Goal: Task Accomplishment & Management: Complete application form

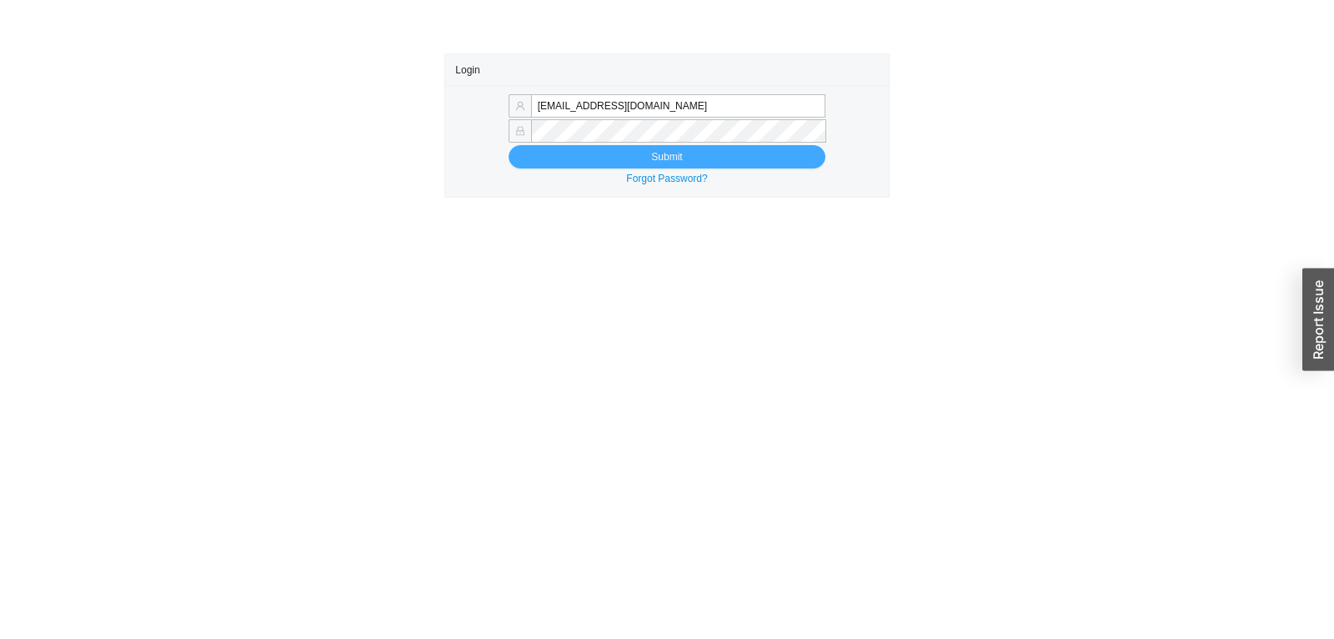
type input "[EMAIL_ADDRESS][DOMAIN_NAME]"
click at [624, 153] on button "Submit" at bounding box center [667, 156] width 317 height 23
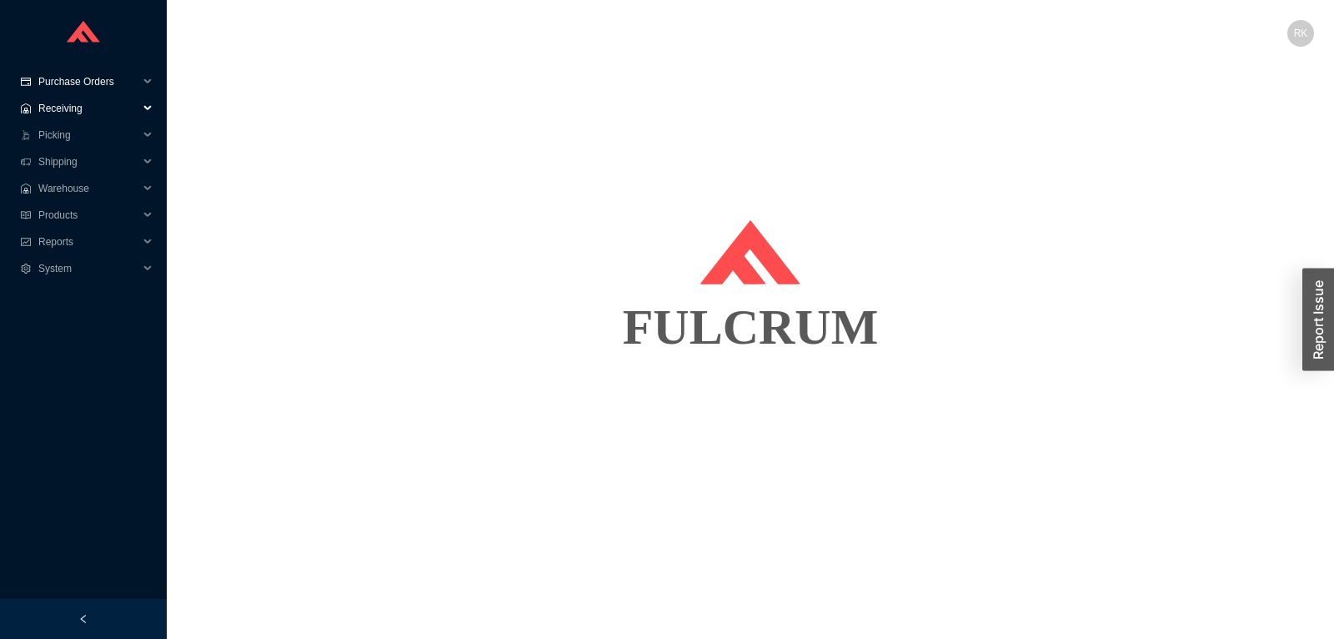
click at [76, 86] on span "Purchase Orders" at bounding box center [88, 81] width 100 height 27
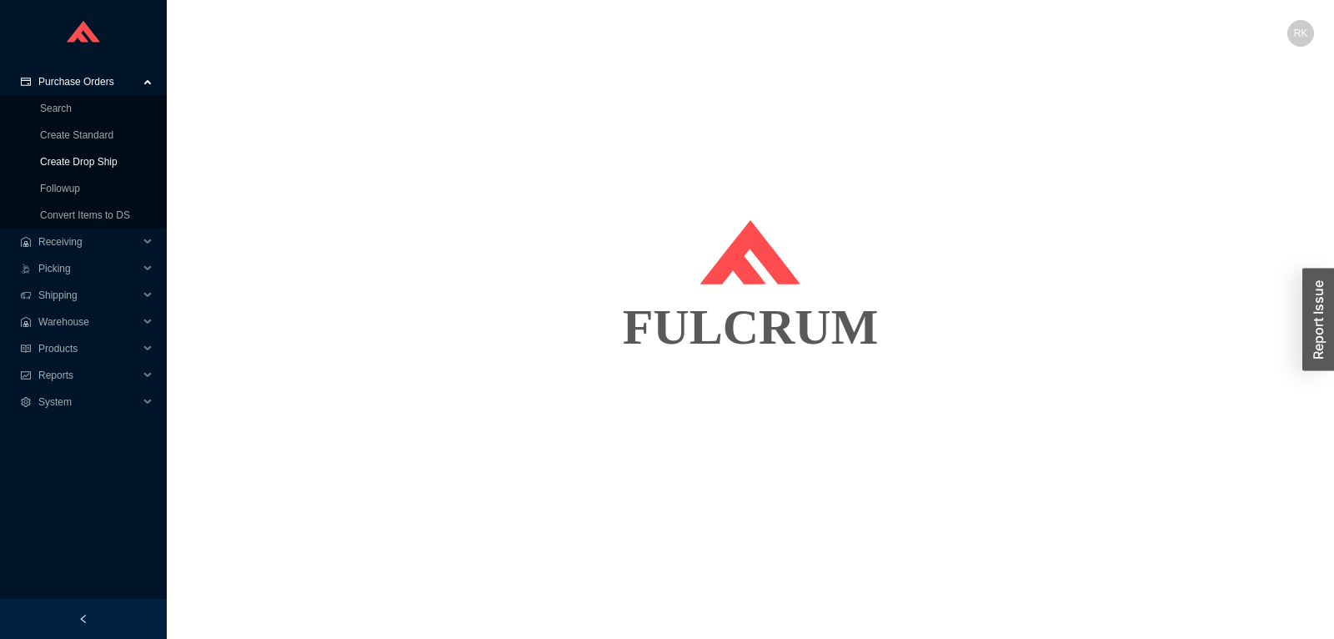
click at [93, 156] on link "Create Drop Ship" at bounding box center [79, 162] width 78 height 12
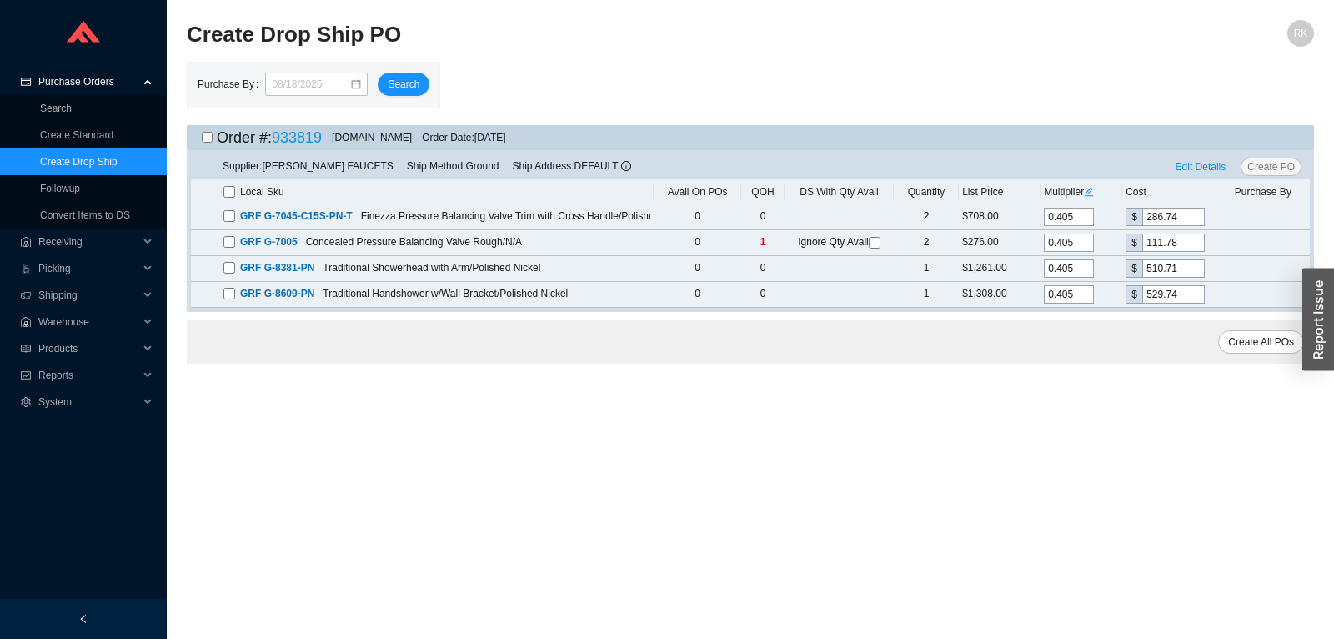
click at [208, 141] on input "checkbox" at bounding box center [207, 137] width 11 height 11
checkbox input "true"
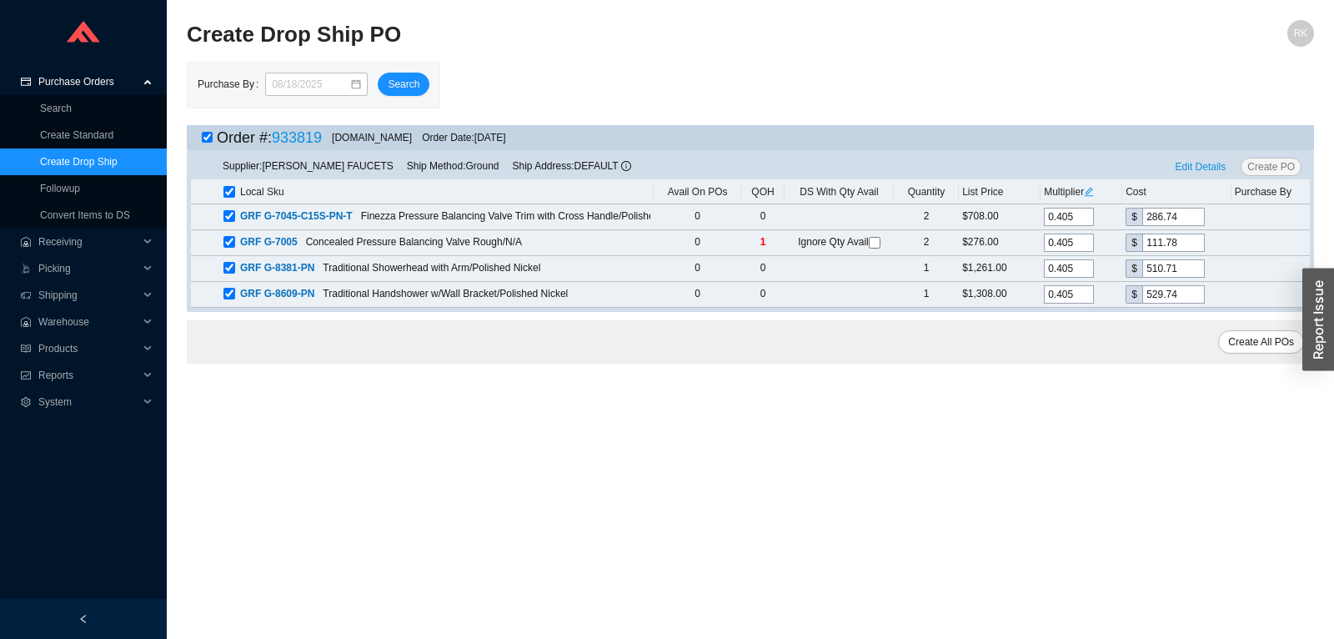
checkbox input "true"
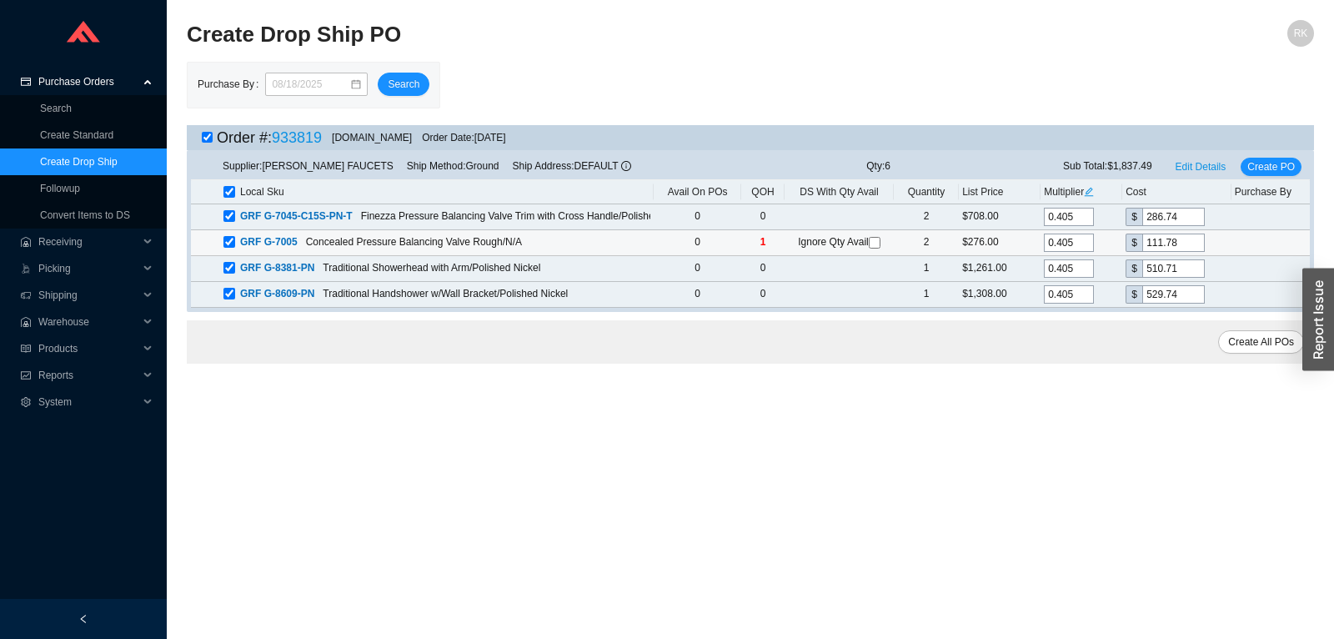
click at [876, 243] on input "checkbox" at bounding box center [875, 243] width 12 height 12
checkbox input "true"
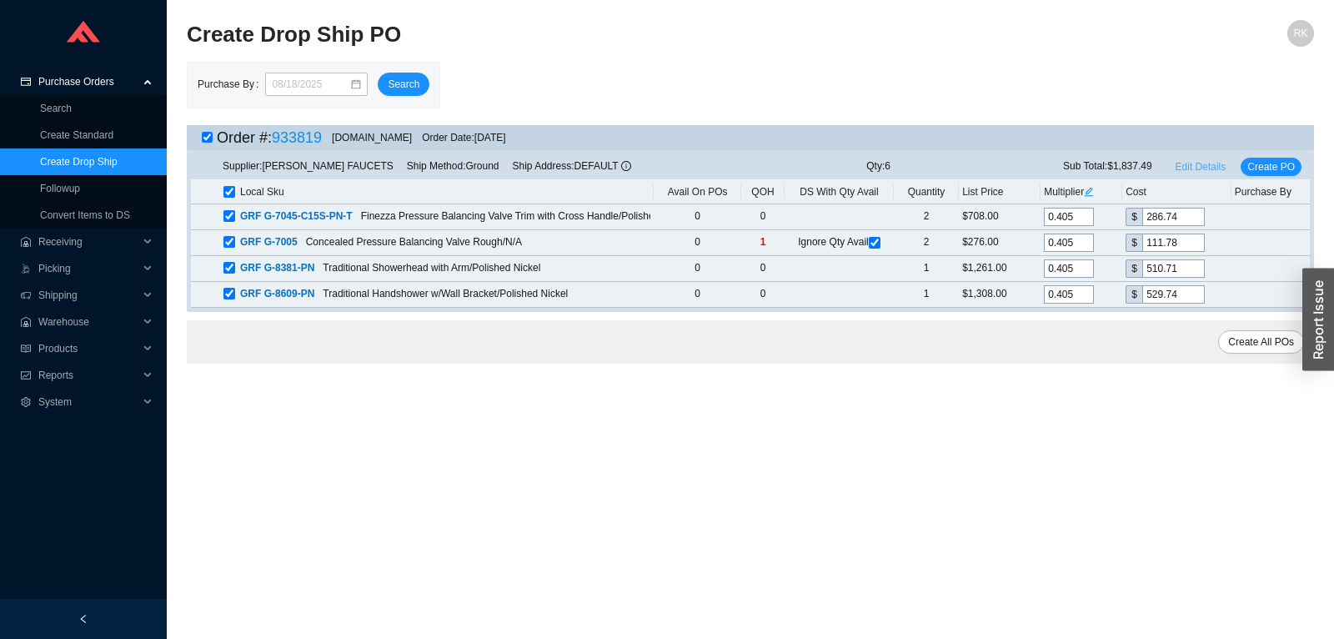
click at [1213, 165] on span "Edit Details" at bounding box center [1201, 166] width 51 height 17
select select "1"
select select "6"
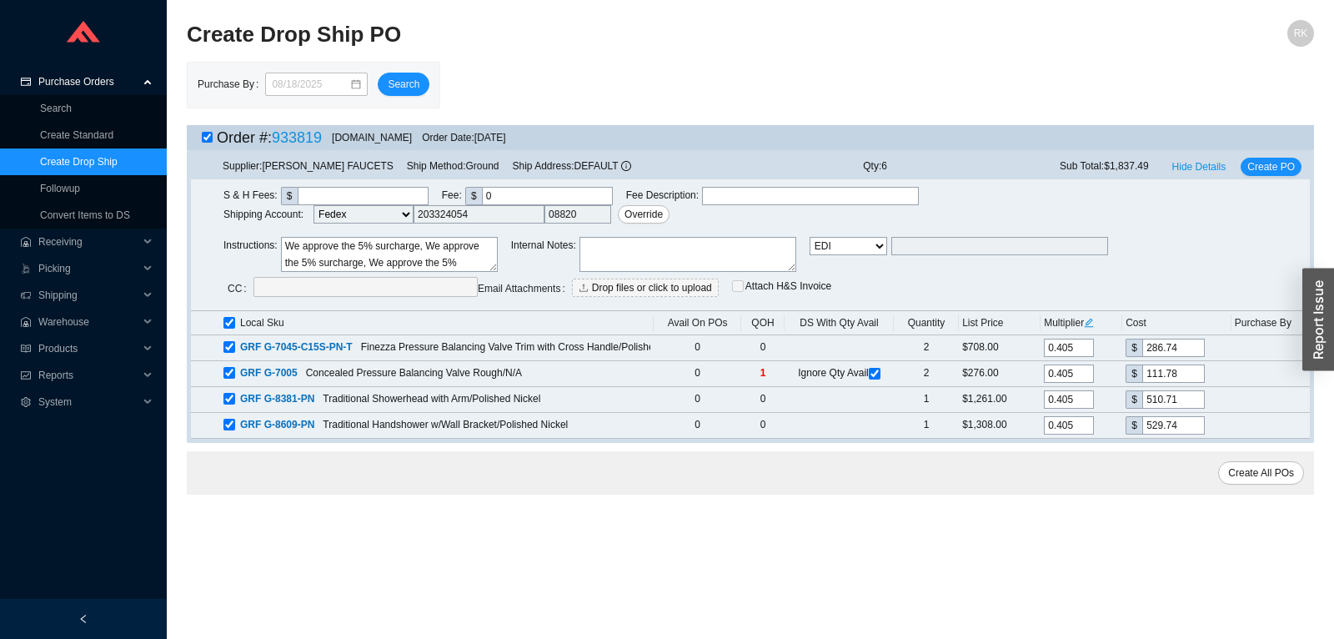
click at [614, 257] on textarea at bounding box center [688, 254] width 217 height 35
click at [1261, 170] on span "Create PO" at bounding box center [1271, 166] width 48 height 17
